Goal: Information Seeking & Learning: Understand process/instructions

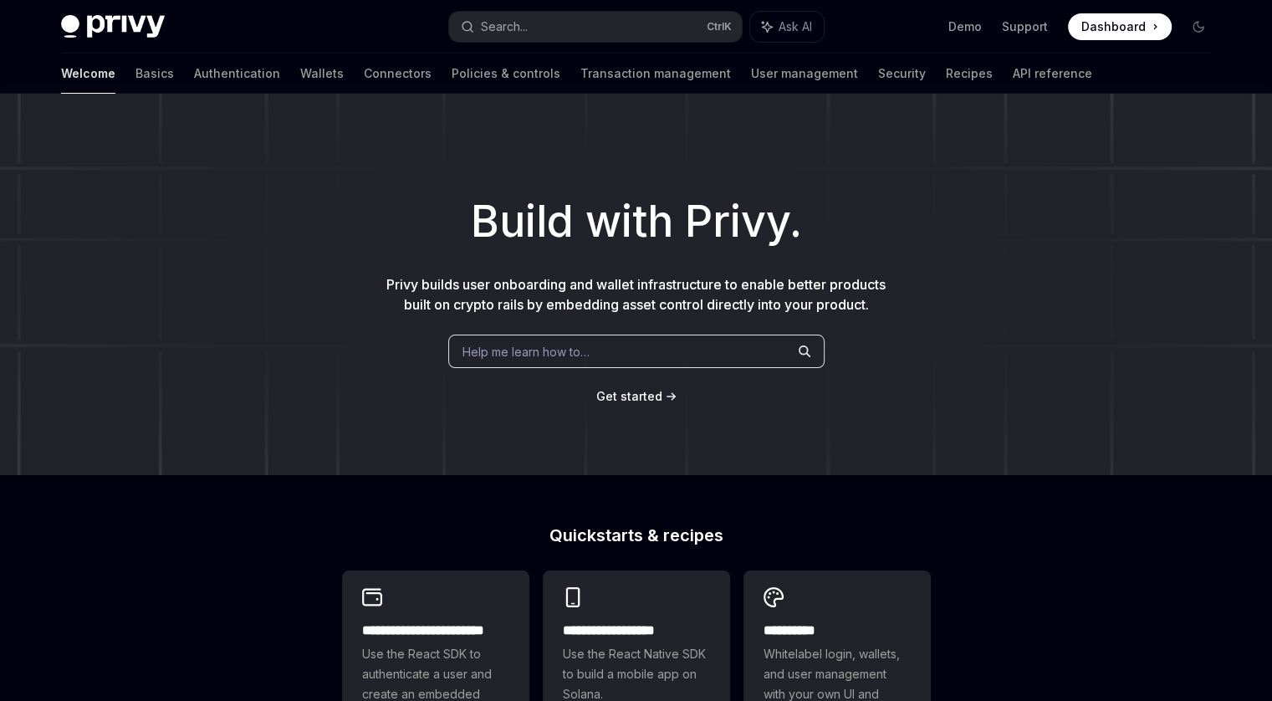
click at [1091, 29] on span "Dashboard" at bounding box center [1113, 26] width 64 height 17
click at [135, 73] on link "Basics" at bounding box center [154, 74] width 38 height 40
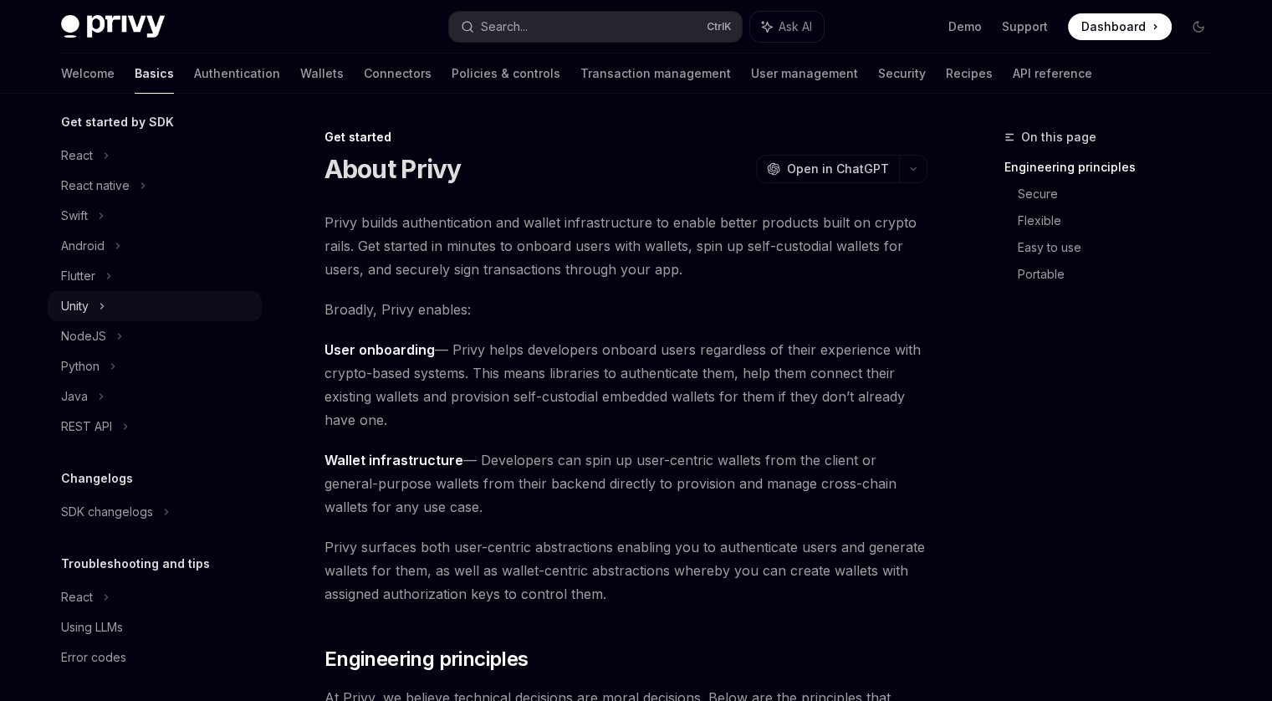
scroll to position [188, 0]
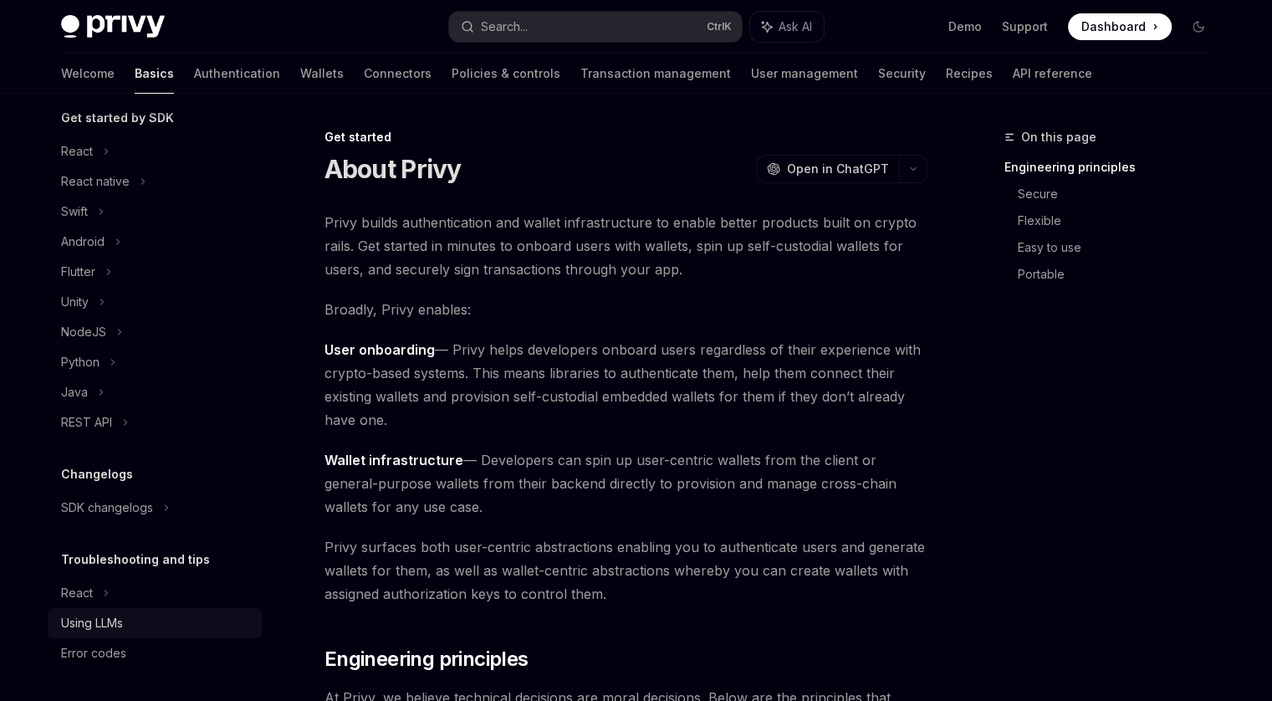
click at [113, 616] on div "Using LLMs" at bounding box center [92, 623] width 62 height 20
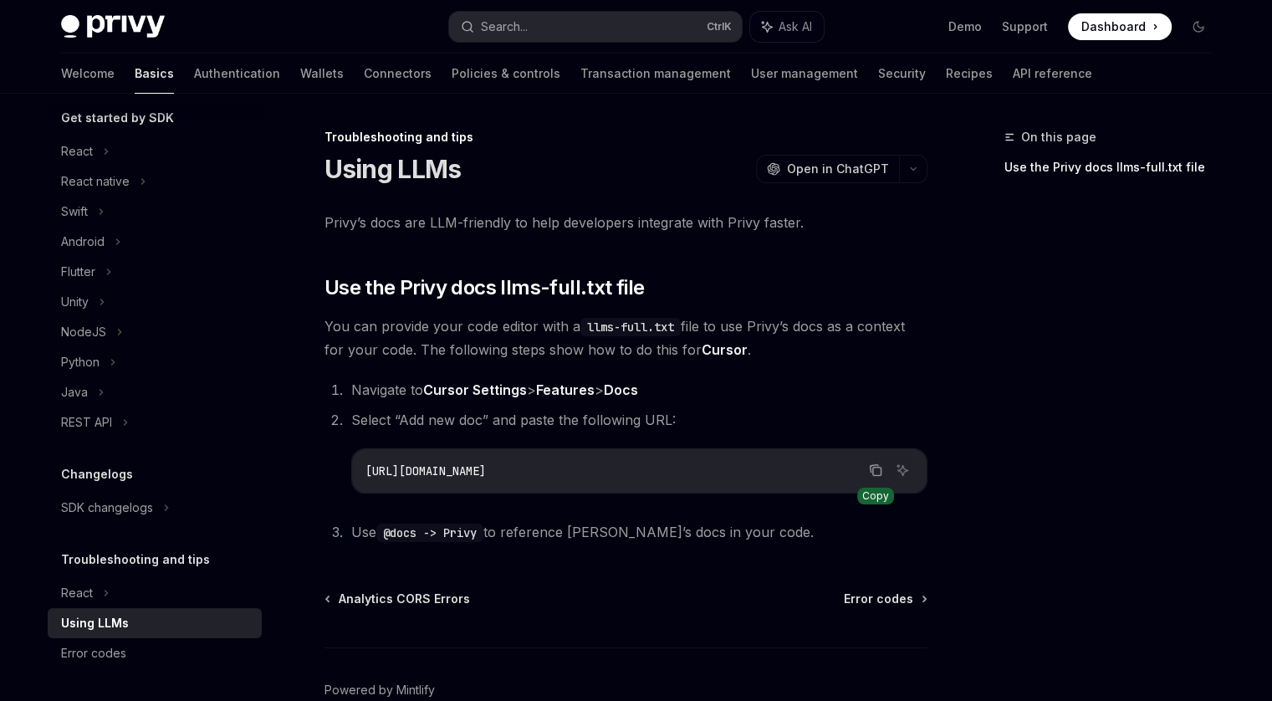
click at [870, 472] on icon "Copy the contents from the code block" at bounding box center [874, 469] width 8 height 8
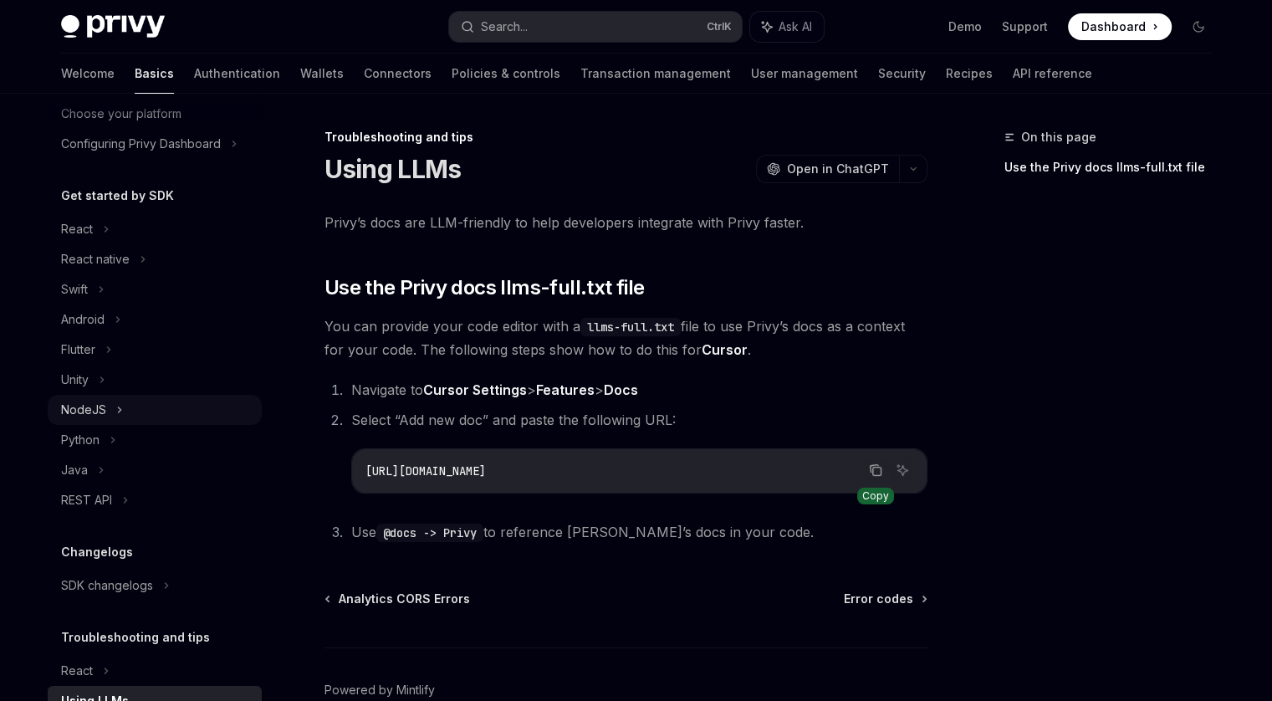
scroll to position [105, 0]
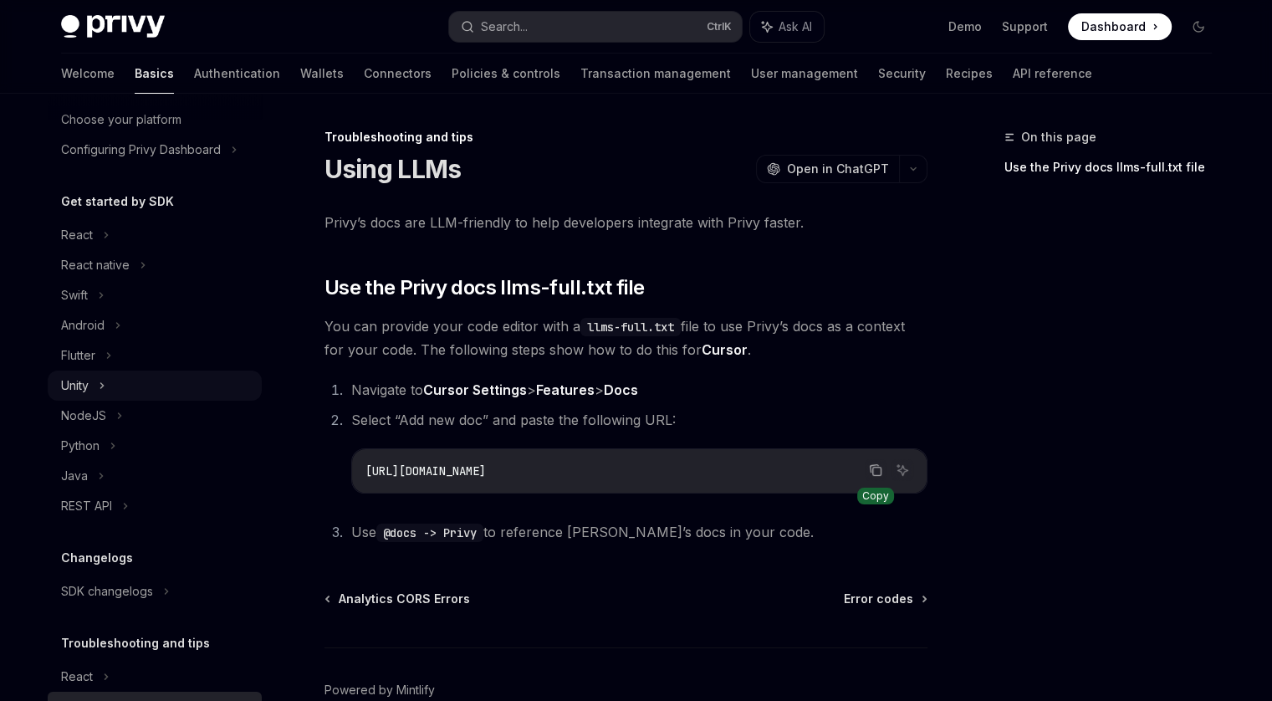
click at [123, 389] on div "Unity" at bounding box center [155, 385] width 214 height 30
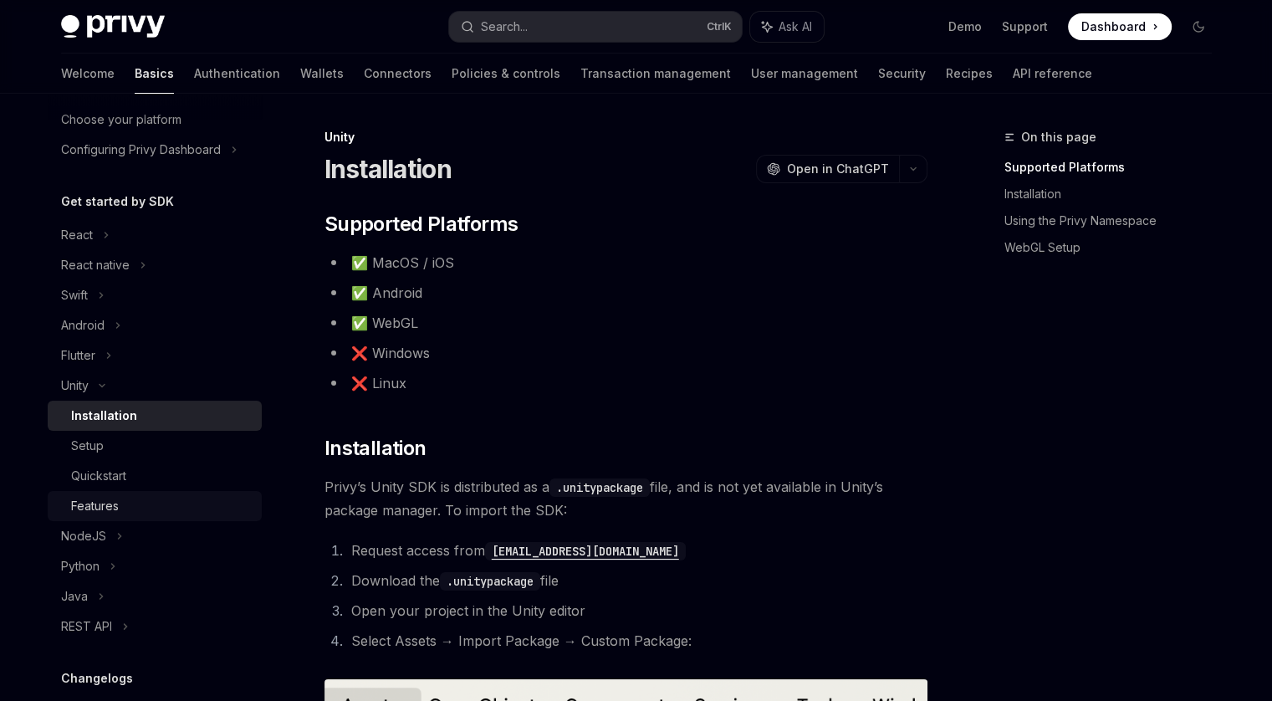
click at [120, 494] on link "Features" at bounding box center [155, 506] width 214 height 30
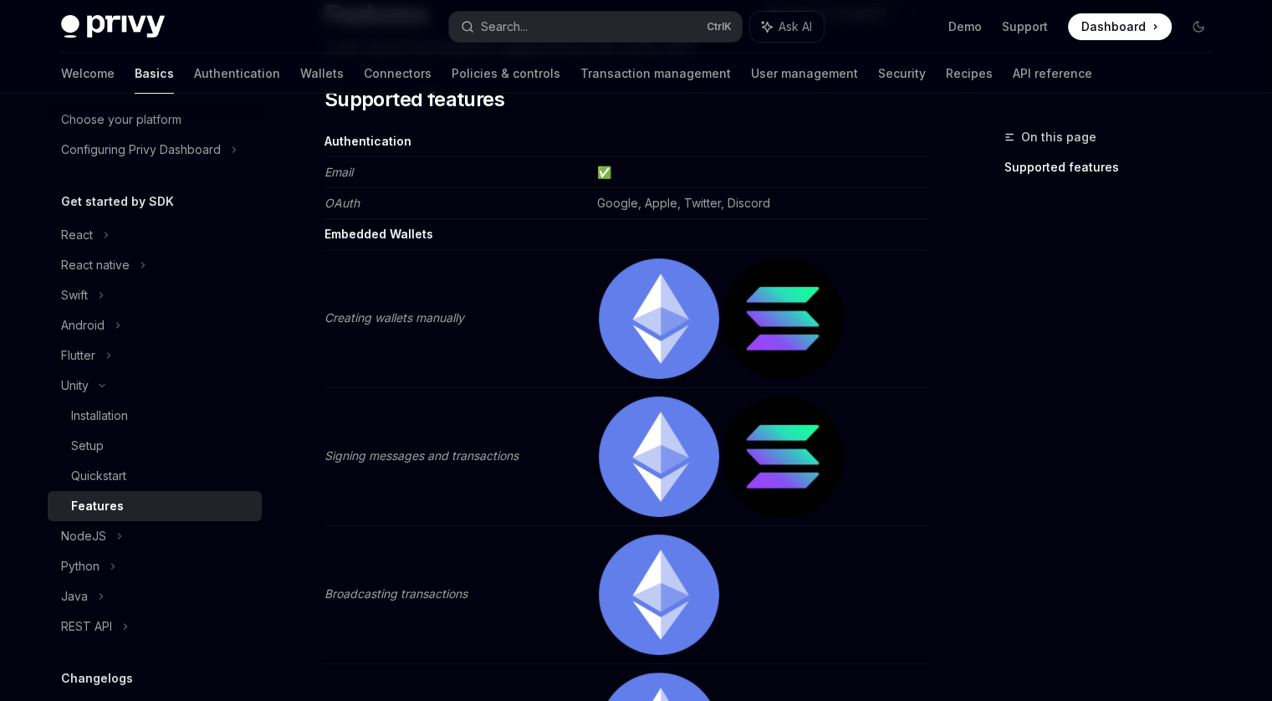
scroll to position [138, 0]
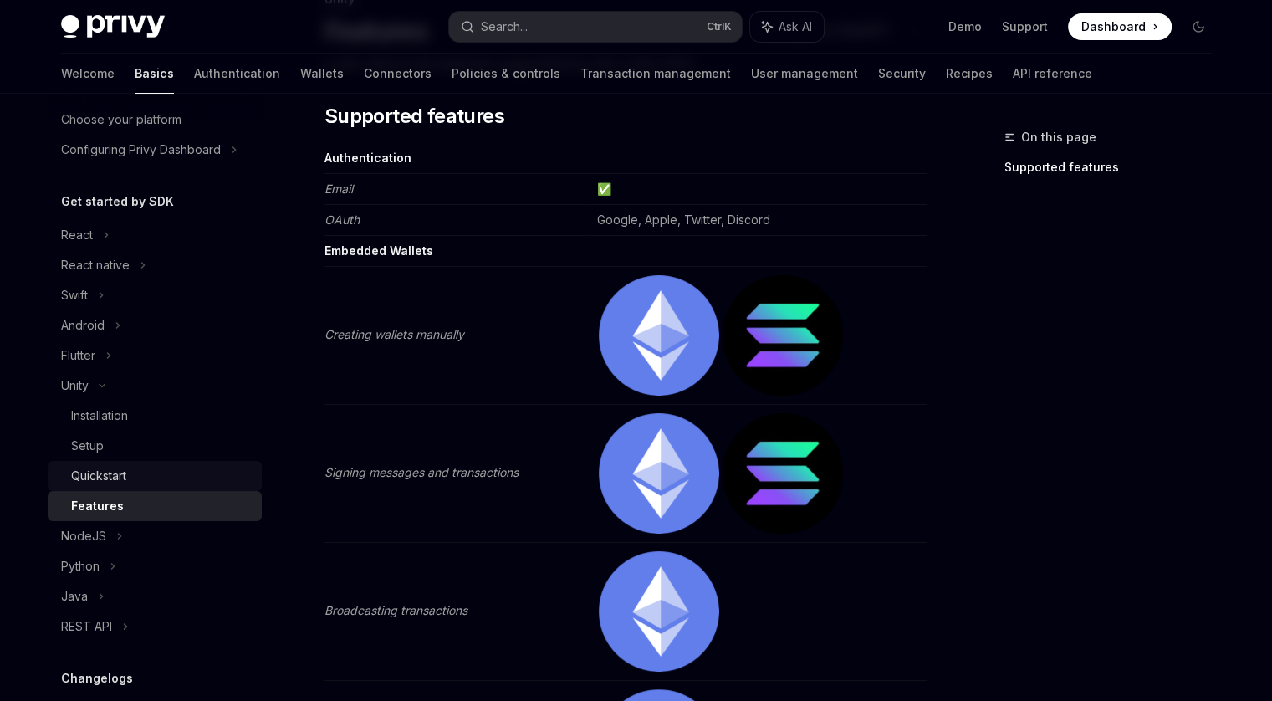
click at [129, 468] on div "Quickstart" at bounding box center [161, 476] width 181 height 20
type textarea "*"
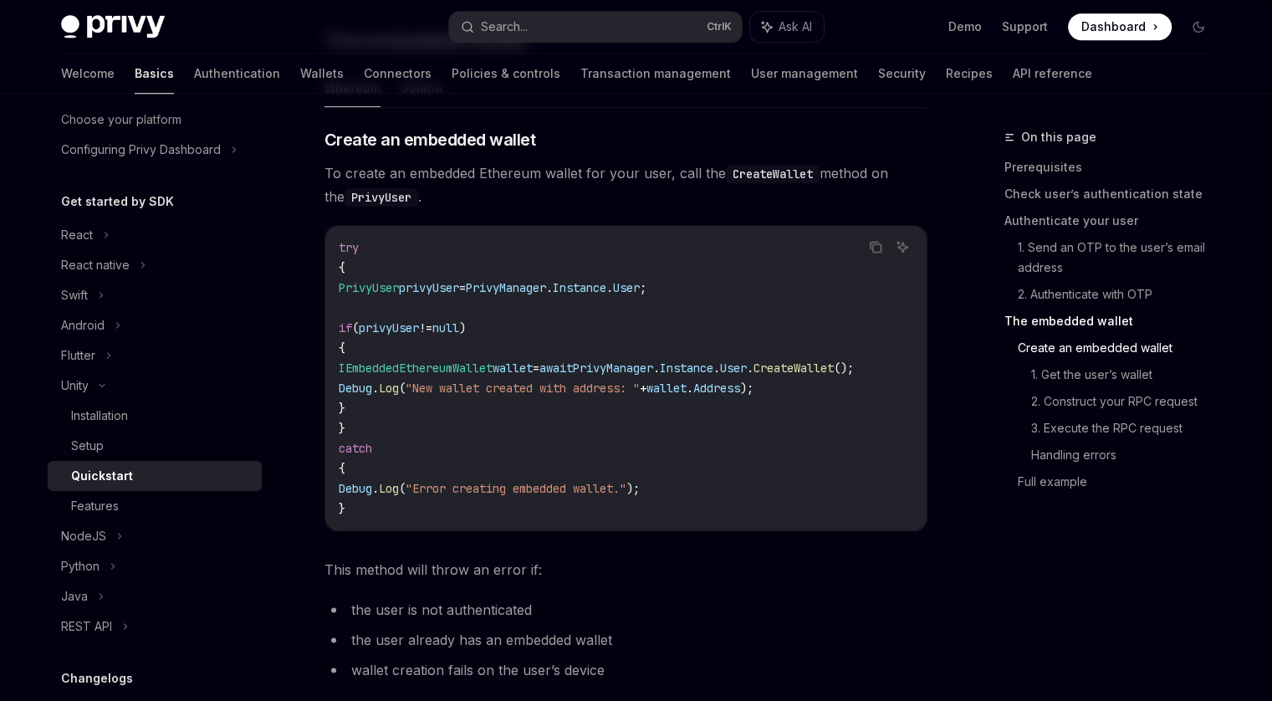
scroll to position [1840, 0]
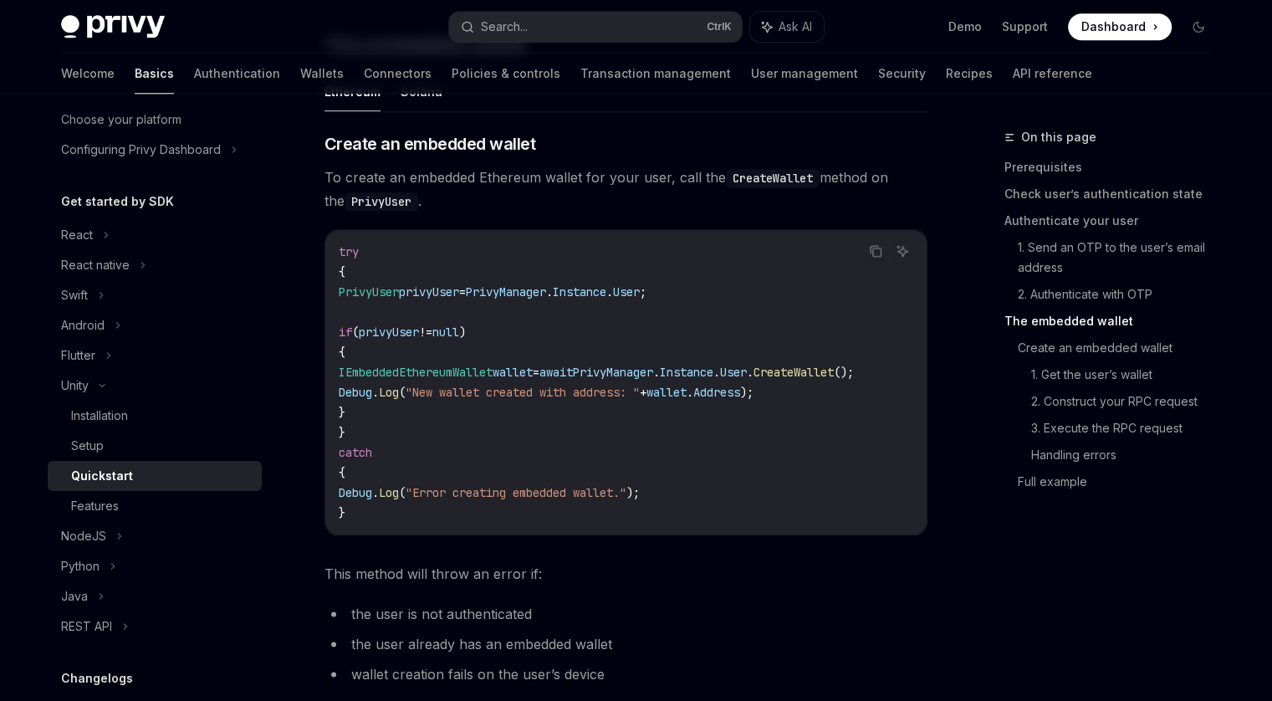
drag, startPoint x: 774, startPoint y: 547, endPoint x: 850, endPoint y: 552, distance: 76.3
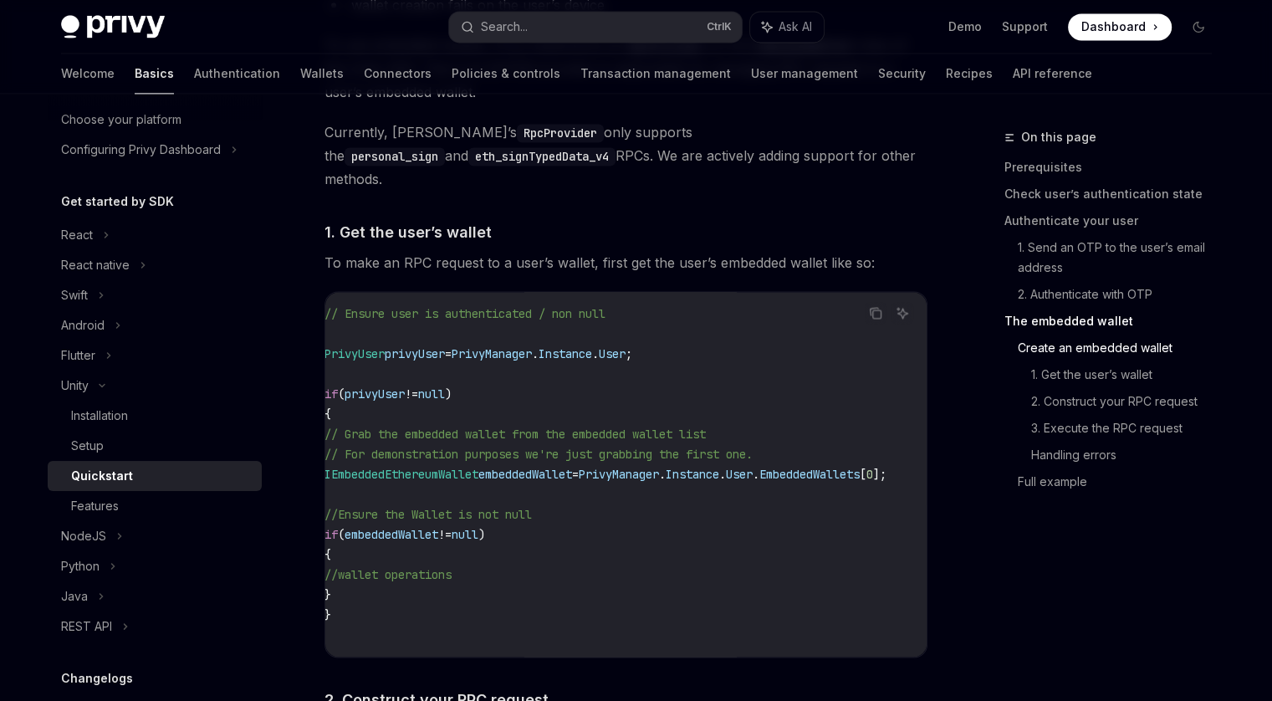
scroll to position [0, 90]
click at [501, 467] on span "embeddedWallet" at bounding box center [525, 474] width 94 height 15
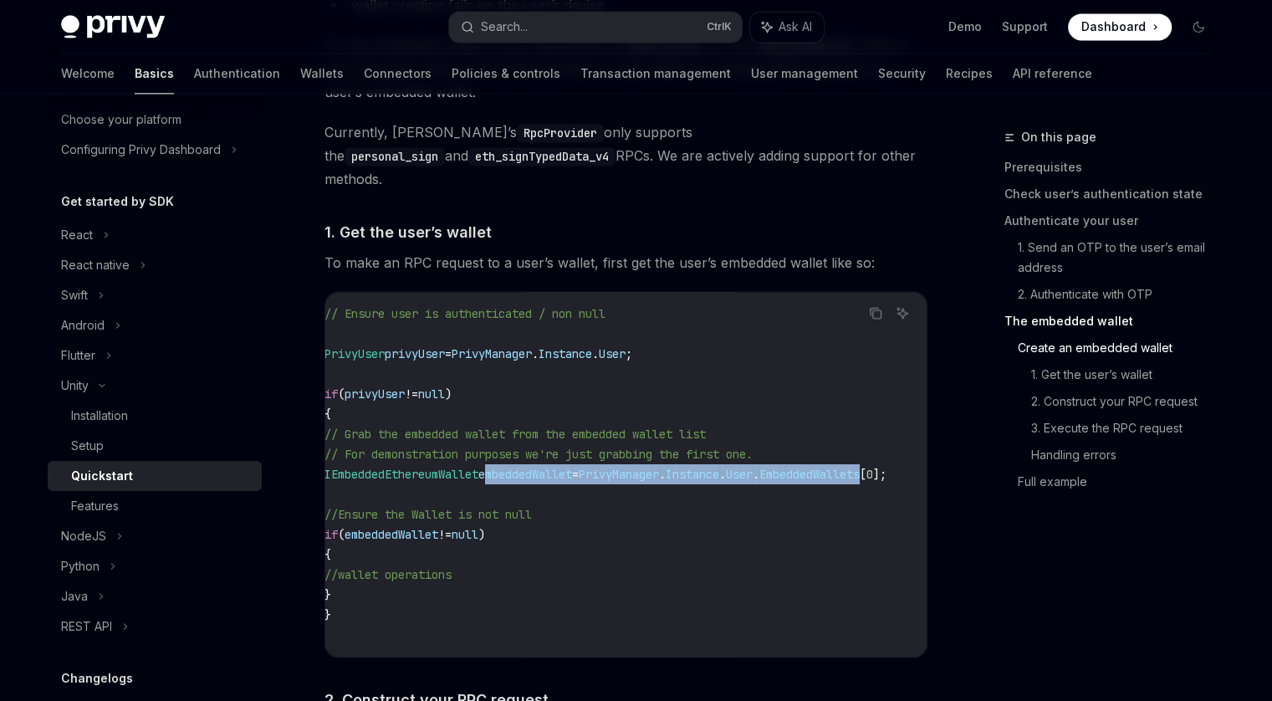
drag, startPoint x: 501, startPoint y: 457, endPoint x: 825, endPoint y: 462, distance: 323.7
click at [825, 467] on span "IEmbeddedEthereumWallet embeddedWallet = PrivyManager . Instance . User . Embed…" at bounding box center [605, 474] width 562 height 15
click at [771, 467] on span "EmbeddedWallets" at bounding box center [809, 474] width 100 height 15
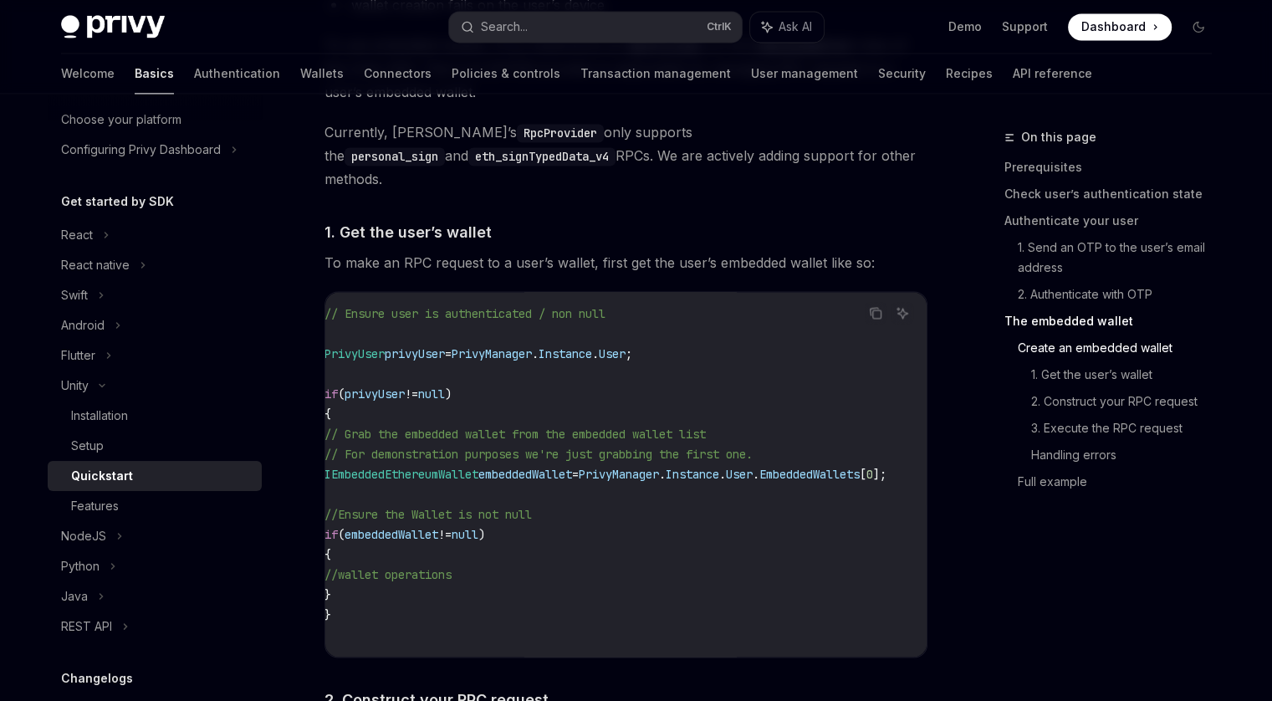
click at [610, 467] on span "PrivyManager" at bounding box center [619, 474] width 80 height 15
drag, startPoint x: 610, startPoint y: 461, endPoint x: 886, endPoint y: 465, distance: 276.8
click at [886, 465] on code "// Ensure user is authenticated / non null PrivyUser privyUser = PrivyManager .…" at bounding box center [625, 474] width 602 height 341
copy code "PrivyManager . Instance . User . EmbeddedWallets [ 0 ];"
